Goal: Task Accomplishment & Management: Use online tool/utility

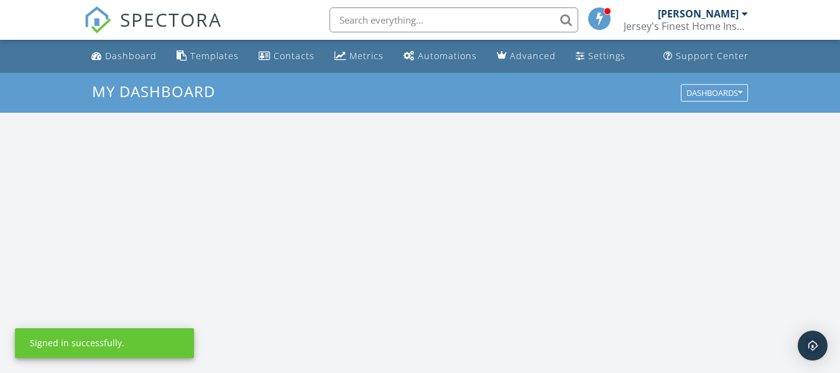
scroll to position [1151, 860]
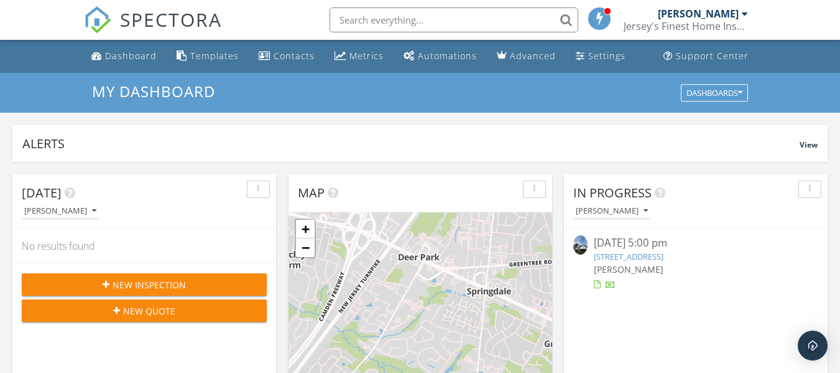
click at [664, 255] on link "[STREET_ADDRESS]" at bounding box center [629, 256] width 70 height 11
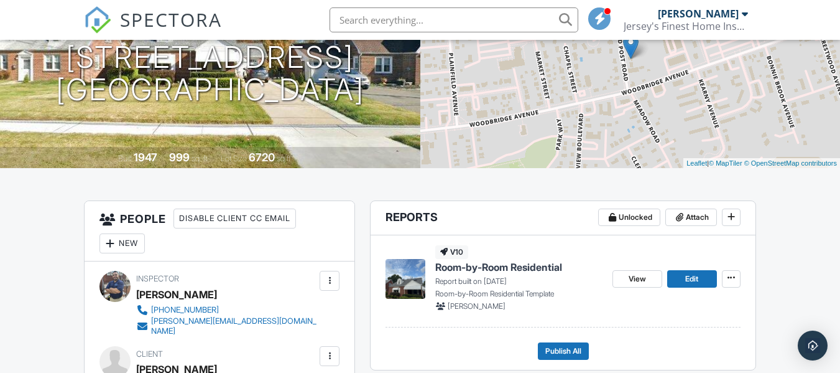
scroll to position [187, 0]
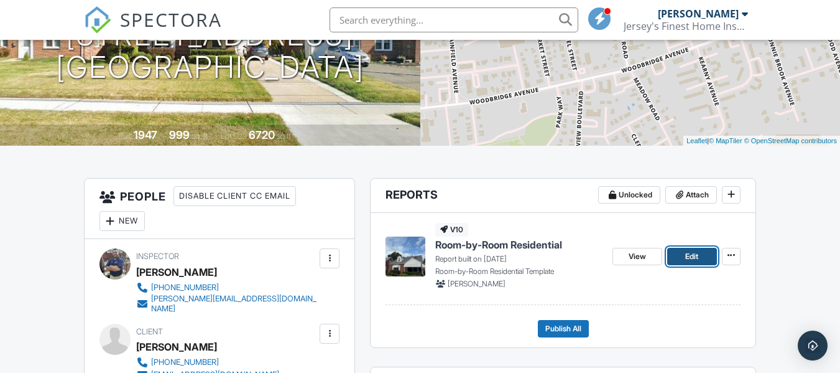
click at [686, 256] on span "Edit" at bounding box center [692, 256] width 13 height 12
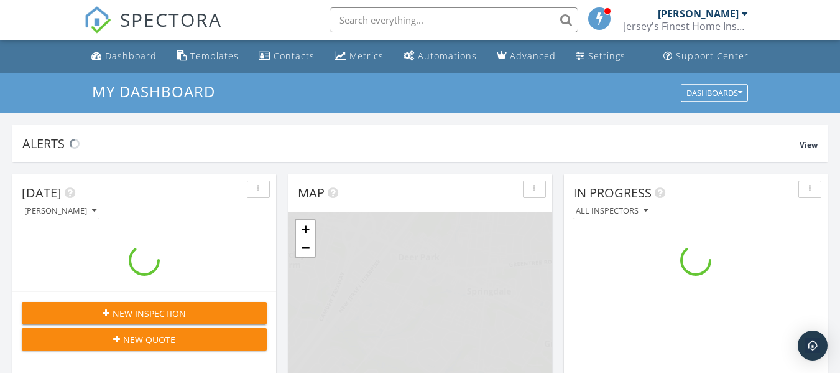
scroll to position [1151, 860]
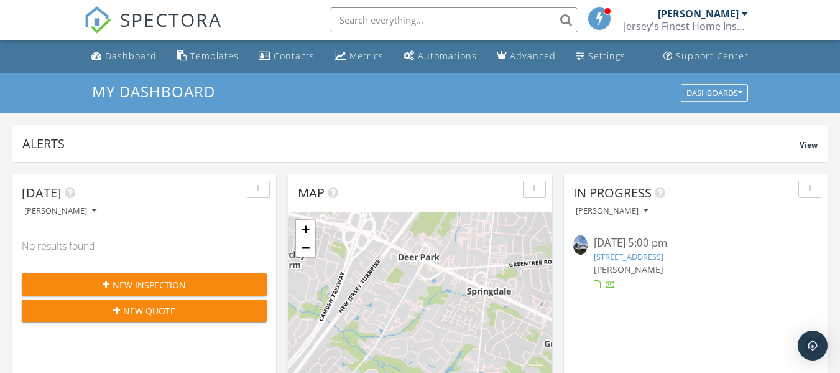
click at [641, 263] on div "[PERSON_NAME]" at bounding box center [696, 269] width 204 height 13
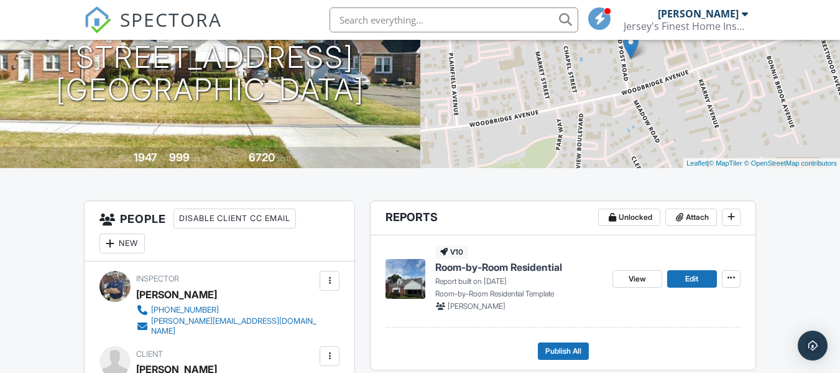
scroll to position [187, 0]
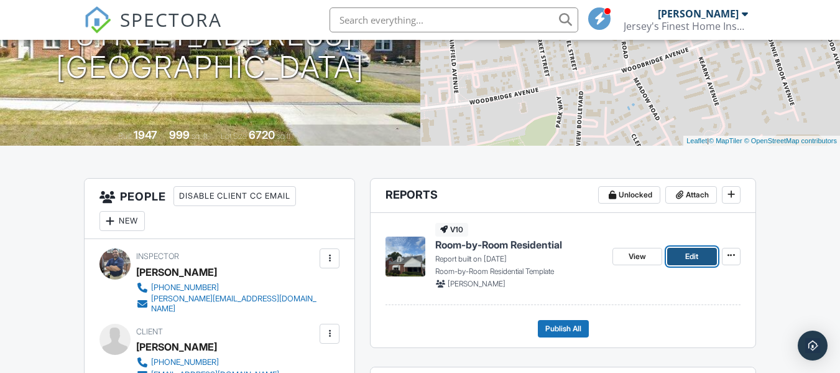
click at [692, 259] on span "Edit" at bounding box center [692, 256] width 13 height 12
